Goal: Task Accomplishment & Management: Use online tool/utility

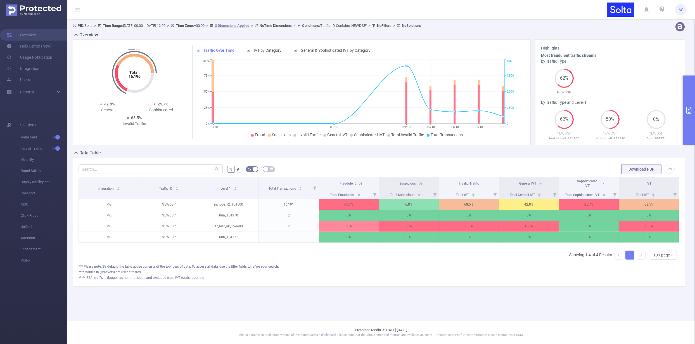
click at [42, 109] on ul "Solutions Anti-Fraud Invalid Traffic Visibility Brand Safety Supply Intelligenc…" at bounding box center [33, 191] width 67 height 167
click at [29, 91] on span "Reports" at bounding box center [27, 92] width 14 height 4
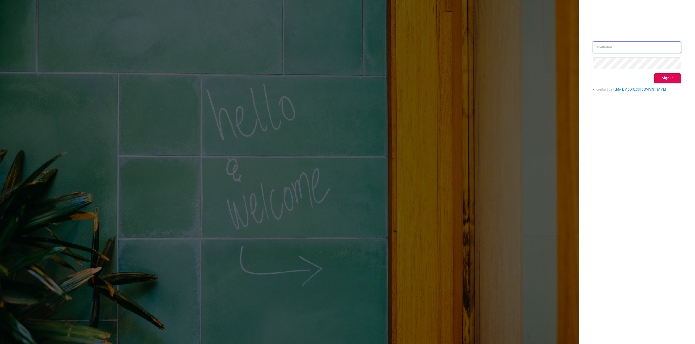
type input "[PERSON_NAME][EMAIL_ADDRESS][DOMAIN_NAME]"
click at [671, 79] on button "Sign in" at bounding box center [668, 78] width 27 height 10
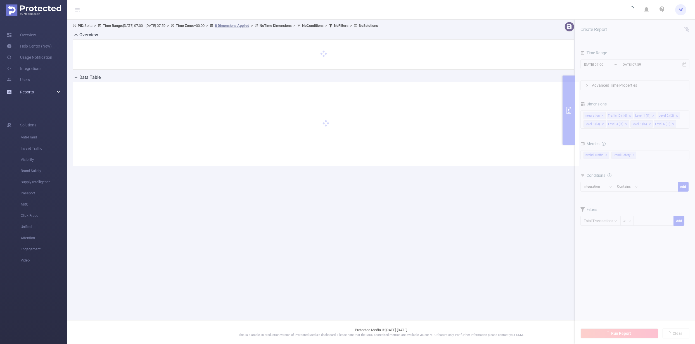
click at [25, 94] on link "Reports" at bounding box center [27, 91] width 14 height 11
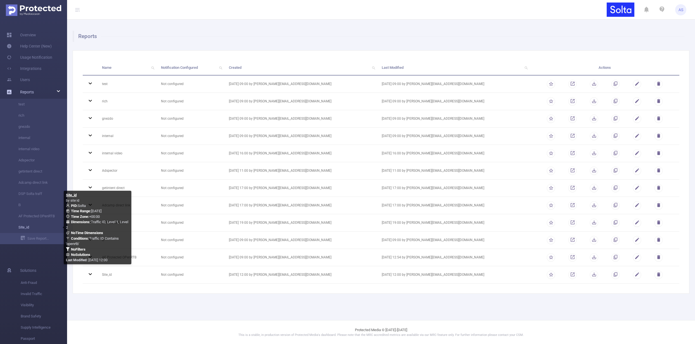
click at [27, 226] on link "Site_id" at bounding box center [35, 227] width 49 height 11
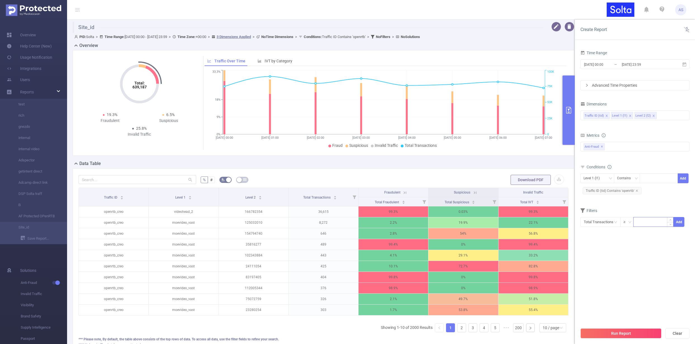
click at [638, 223] on input at bounding box center [654, 221] width 40 height 8
type input "1,000"
click at [677, 222] on button "Add" at bounding box center [679, 222] width 11 height 10
click at [652, 67] on input "[DATE] 23:59" at bounding box center [643, 65] width 45 height 8
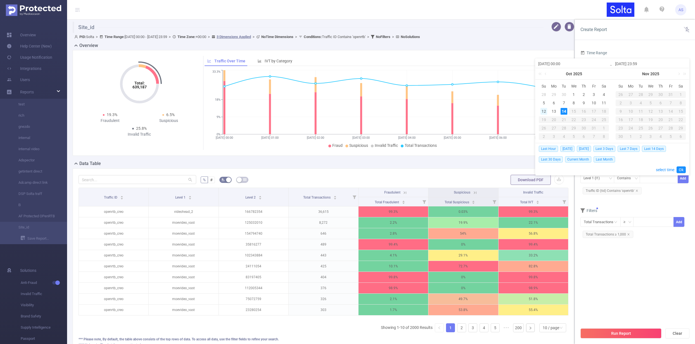
click at [544, 111] on div "12" at bounding box center [544, 111] width 7 height 7
click at [563, 113] on div "14" at bounding box center [564, 111] width 7 height 7
type input "[DATE] 00:00"
click at [574, 95] on div "1" at bounding box center [573, 94] width 7 height 7
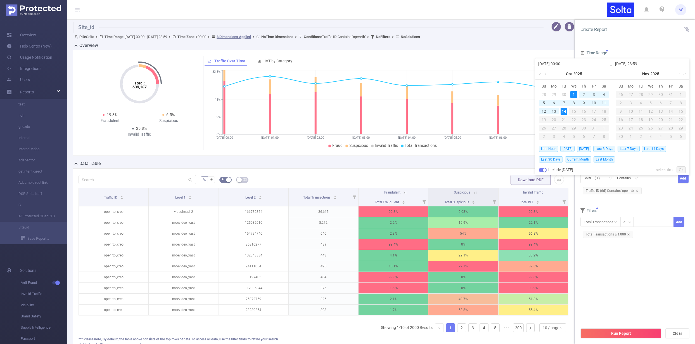
click at [564, 112] on div "14" at bounding box center [564, 111] width 7 height 7
type input "[DATE] 00:00"
click at [682, 168] on link "Ok" at bounding box center [681, 169] width 9 height 7
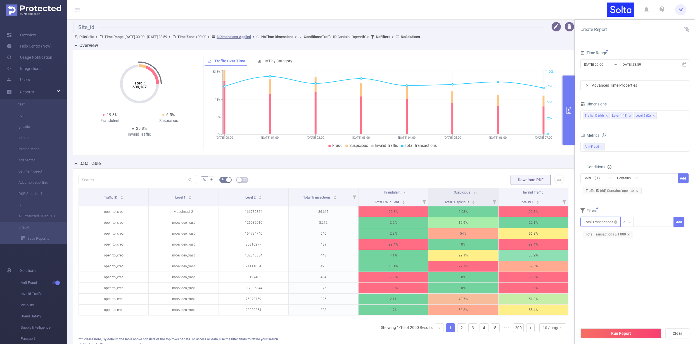
click at [600, 223] on input "text" at bounding box center [601, 222] width 40 height 10
click at [595, 242] on li "Anti-Fraud" at bounding box center [601, 242] width 40 height 9
click at [635, 250] on li "Invalid Traffic" at bounding box center [636, 251] width 33 height 9
click at [663, 232] on li "Total IVT" at bounding box center [670, 233] width 31 height 9
drag, startPoint x: 585, startPoint y: 237, endPoint x: 598, endPoint y: 237, distance: 13.7
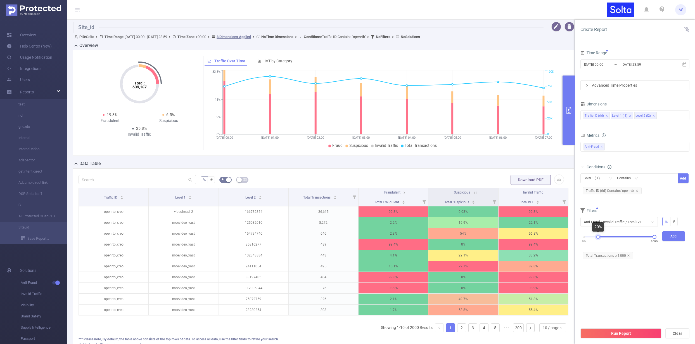
click at [598, 237] on div at bounding box center [598, 237] width 4 height 4
click at [676, 235] on button "Add" at bounding box center [673, 236] width 23 height 10
click at [611, 331] on button "Run Report" at bounding box center [621, 333] width 81 height 10
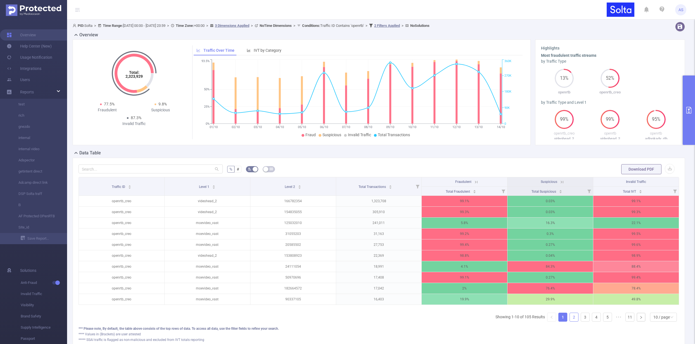
click at [570, 321] on link "2" at bounding box center [574, 317] width 8 height 8
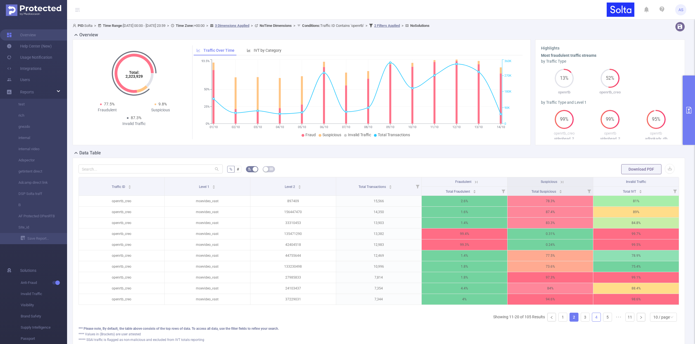
click at [593, 320] on link "4" at bounding box center [596, 317] width 8 height 8
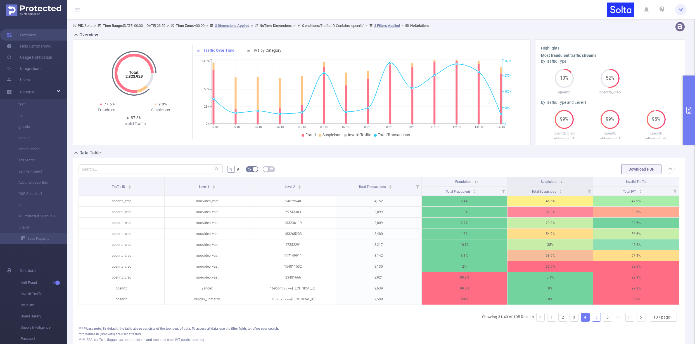
click at [593, 321] on link "5" at bounding box center [596, 317] width 8 height 8
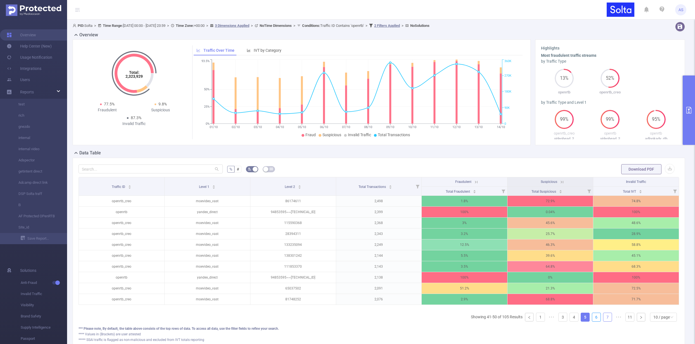
click at [592, 321] on link "6" at bounding box center [596, 317] width 8 height 8
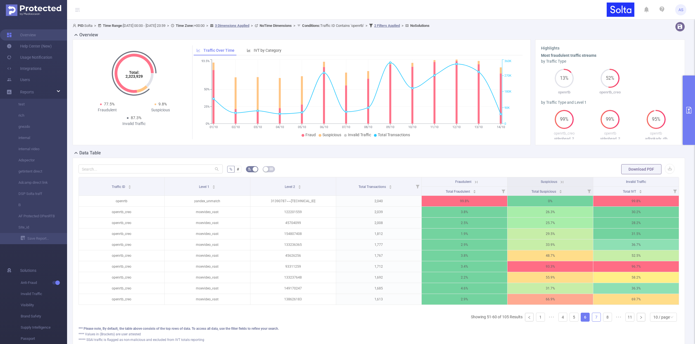
click at [592, 320] on link "7" at bounding box center [596, 317] width 8 height 8
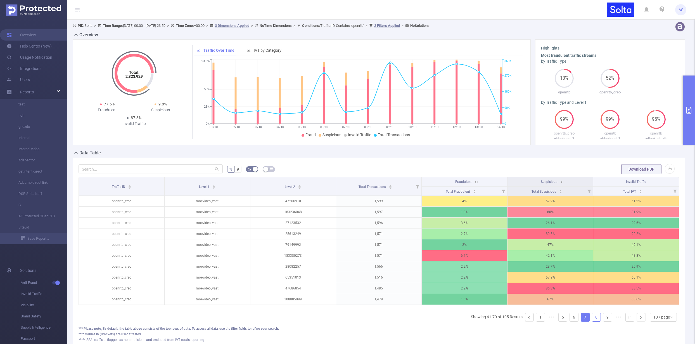
click at [594, 321] on link "8" at bounding box center [596, 317] width 8 height 8
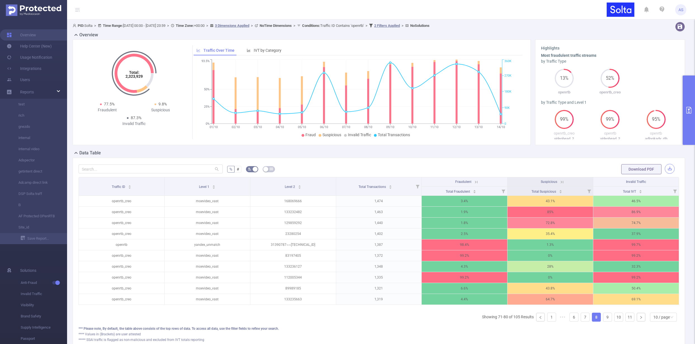
click at [665, 169] on button "button" at bounding box center [670, 169] width 10 height 10
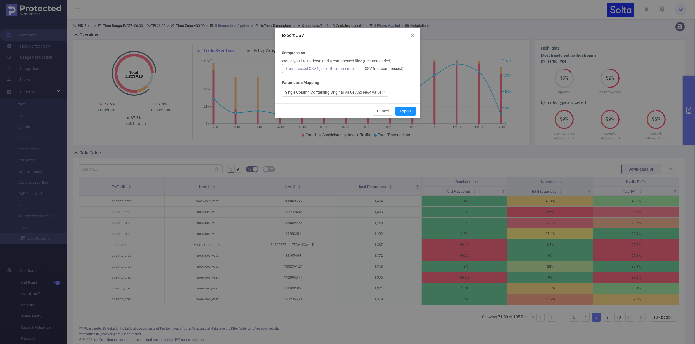
click at [348, 67] on span "Compressed CSV (gzip) - Recommended" at bounding box center [321, 68] width 70 height 4
click at [286, 70] on input "Compressed CSV (gzip) - Recommended" at bounding box center [286, 70] width 0 height 0
click at [407, 111] on button "Export" at bounding box center [405, 110] width 20 height 9
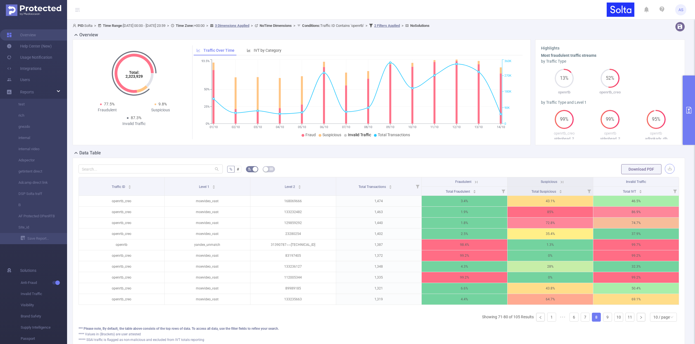
click at [666, 170] on button "button" at bounding box center [670, 169] width 10 height 10
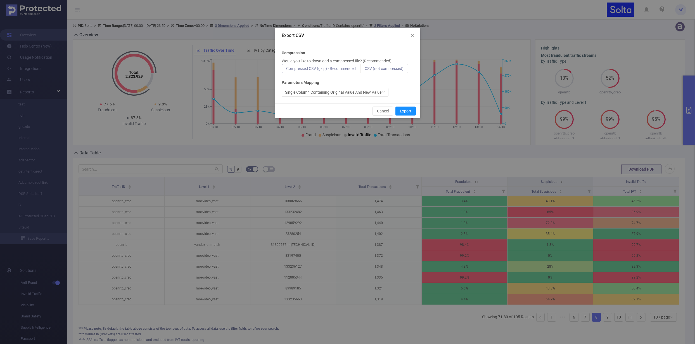
click at [391, 71] on label "CSV (not compressed)" at bounding box center [384, 68] width 48 height 9
click at [365, 70] on input "CSV (not compressed)" at bounding box center [365, 70] width 0 height 0
click at [359, 90] on div "Single Column Containing Original Value And New Value" at bounding box center [333, 92] width 96 height 8
click at [409, 91] on div "Single Column Containing Original Value And New Value" at bounding box center [348, 92] width 132 height 9
click at [402, 112] on button "Export" at bounding box center [405, 110] width 20 height 9
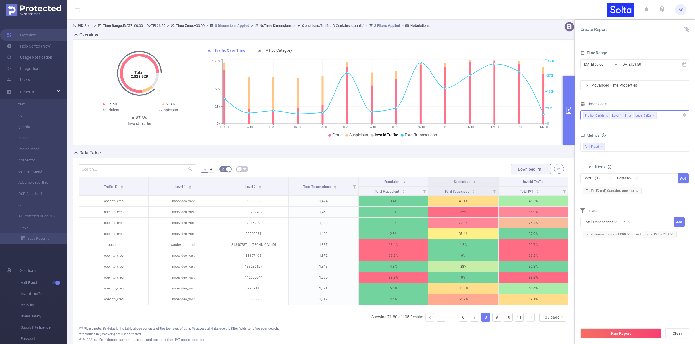
click at [629, 115] on icon "icon: close" at bounding box center [630, 116] width 2 height 2
click at [606, 116] on icon "icon: close" at bounding box center [606, 115] width 3 height 3
click at [606, 115] on icon "icon: close" at bounding box center [606, 115] width 3 height 3
click at [606, 116] on icon "icon: close" at bounding box center [607, 116] width 2 height 2
click at [630, 268] on section "Time Range [DATE] 00:00 _ [DATE] 23:59 Advanced Time Properties Dimensions Traf…" at bounding box center [635, 186] width 109 height 275
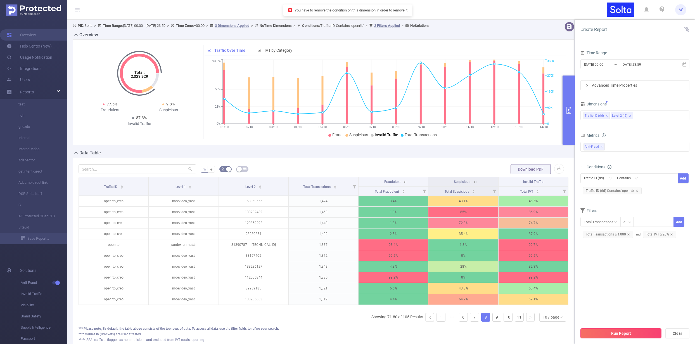
click at [620, 332] on button "Run Report" at bounding box center [621, 333] width 81 height 10
